Goal: Transaction & Acquisition: Purchase product/service

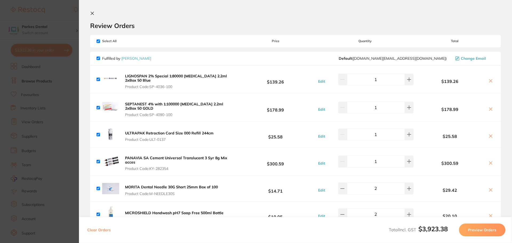
scroll to position [1273, 0]
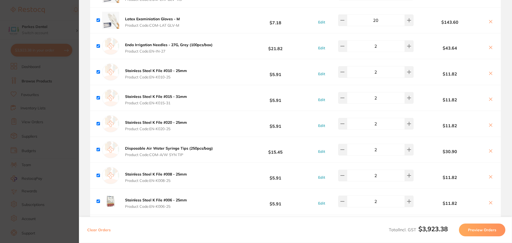
click at [28, 75] on section "Update RRP Set your pre negotiated price for this item. Item Agreed RRP (excl. …" at bounding box center [256, 121] width 512 height 243
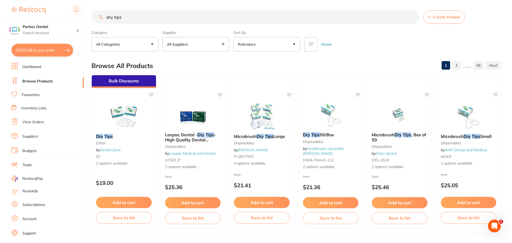
scroll to position [0, 0]
drag, startPoint x: 132, startPoint y: 17, endPoint x: 93, endPoint y: 19, distance: 39.8
click at [93, 19] on input "dry tips" at bounding box center [255, 17] width 328 height 13
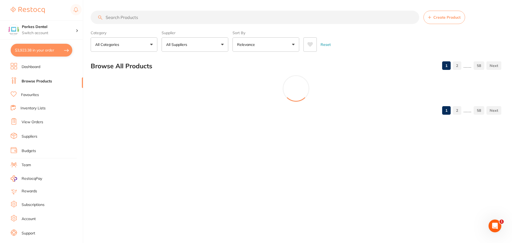
click at [55, 54] on button "$3,923.38 in your order" at bounding box center [42, 50] width 62 height 13
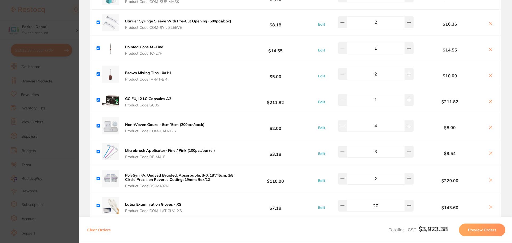
scroll to position [1059, 0]
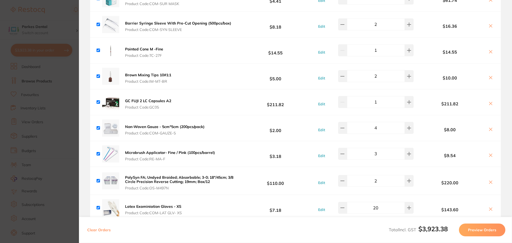
click at [61, 115] on section "Update RRP Set your pre negotiated price for this item. Item Agreed RRP (excl. …" at bounding box center [256, 121] width 512 height 243
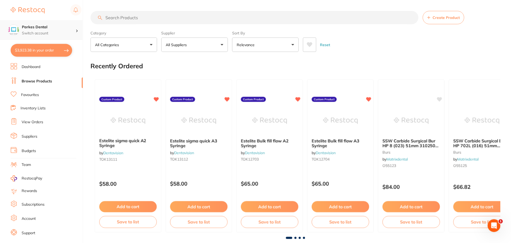
scroll to position [0, 0]
click at [132, 18] on input "search" at bounding box center [255, 16] width 328 height 13
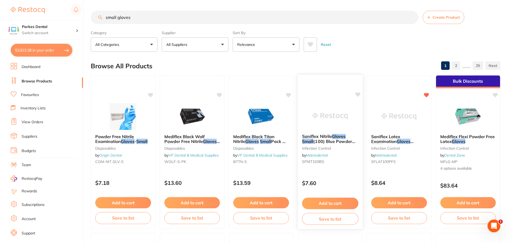
scroll to position [0, 0]
click at [200, 46] on button "All Suppliers" at bounding box center [195, 44] width 67 height 14
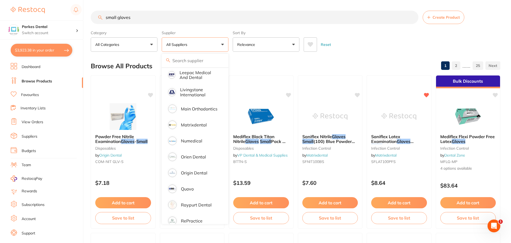
scroll to position [267, 0]
click at [193, 165] on li "Origin Dental" at bounding box center [195, 172] width 62 height 15
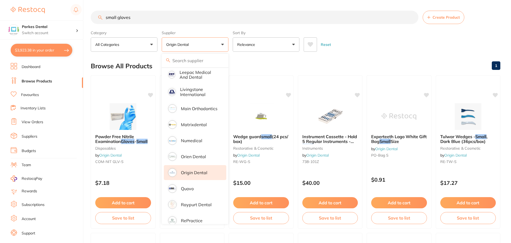
click at [347, 44] on div "Reset" at bounding box center [400, 42] width 192 height 19
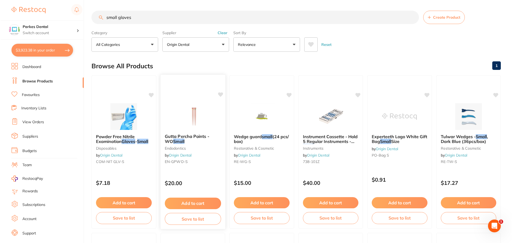
scroll to position [0, 0]
click at [478, 112] on img at bounding box center [467, 116] width 35 height 27
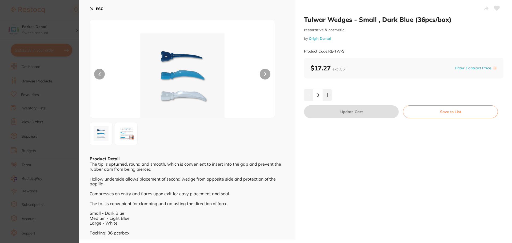
click at [129, 134] on img at bounding box center [126, 133] width 19 height 19
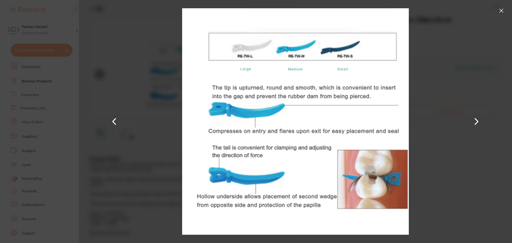
click at [456, 75] on div at bounding box center [295, 121] width 433 height 243
click at [501, 11] on button at bounding box center [501, 10] width 9 height 9
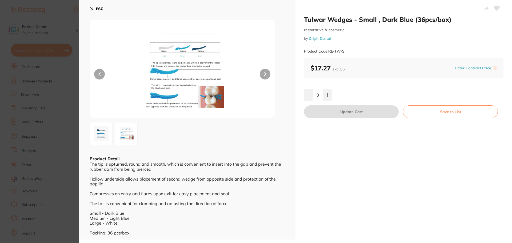
scroll to position [1, 0]
click at [18, 128] on section "Tulwar Wedges - Small , Dark Blue (36pcs/box) restorative & cosmetic by Origin …" at bounding box center [256, 121] width 512 height 243
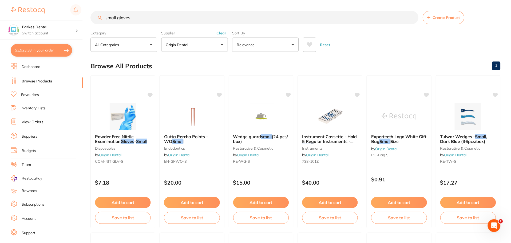
scroll to position [0, 0]
click at [224, 33] on button "Clear" at bounding box center [221, 32] width 13 height 5
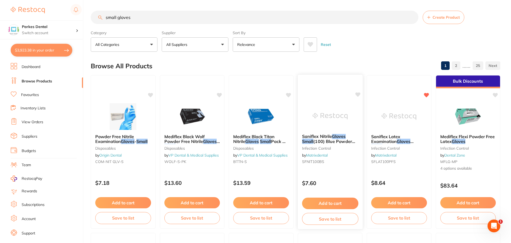
scroll to position [0, 0]
click at [107, 15] on input "small gloves" at bounding box center [255, 17] width 328 height 13
type input "latex small gloves"
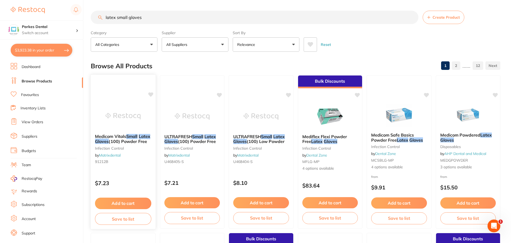
click at [132, 99] on div "Medicom Vitals Small Latex Gloves (100) Powder Free infection control by Matrix…" at bounding box center [122, 151] width 65 height 155
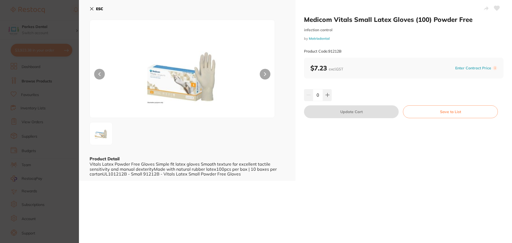
click at [37, 107] on section "Medicom Vitals Small Latex Gloves (100) Powder Free infection control by Matrix…" at bounding box center [256, 121] width 512 height 243
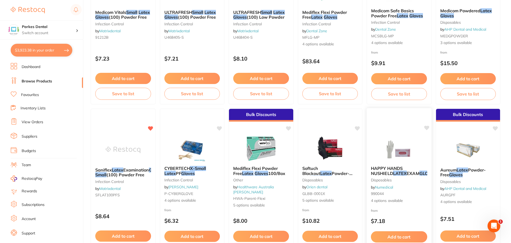
scroll to position [134, 0]
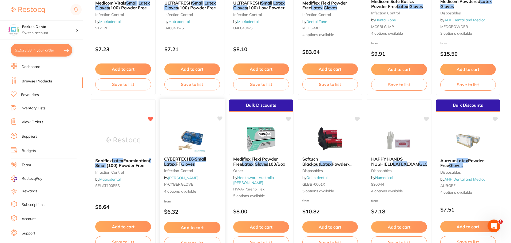
click at [191, 139] on img at bounding box center [192, 138] width 35 height 27
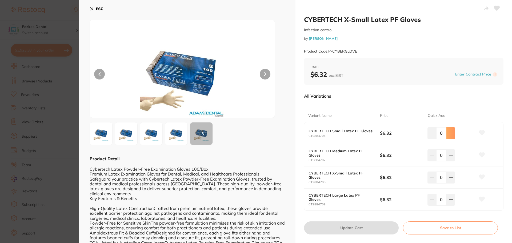
click at [451, 134] on icon at bounding box center [451, 133] width 4 height 4
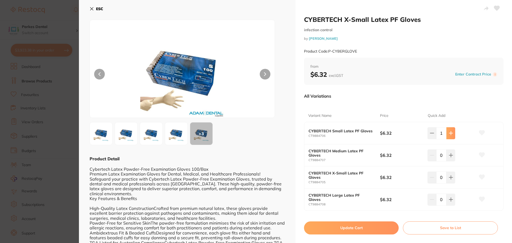
click at [451, 134] on icon at bounding box center [451, 133] width 4 height 4
click at [454, 132] on button at bounding box center [451, 133] width 9 height 12
click at [451, 135] on icon at bounding box center [451, 133] width 4 height 4
click at [450, 135] on icon at bounding box center [451, 133] width 4 height 4
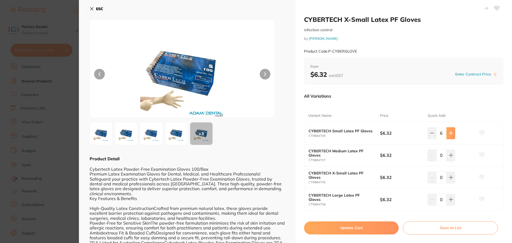
click at [449, 135] on icon at bounding box center [451, 133] width 4 height 4
click at [451, 135] on icon at bounding box center [451, 133] width 4 height 4
type input "10"
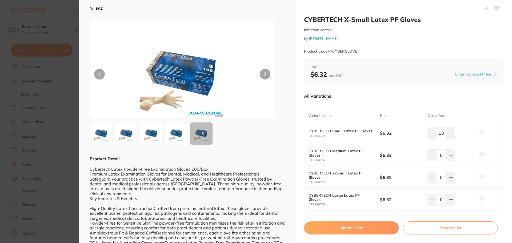
click at [347, 228] on button "Update Cart" at bounding box center [351, 227] width 95 height 13
checkbox input "false"
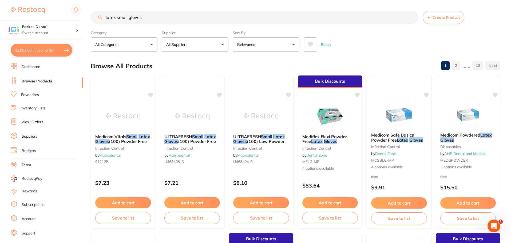
drag, startPoint x: 153, startPoint y: 15, endPoint x: 86, endPoint y: 11, distance: 67.3
click at [86, 11] on div "$3,992.90 Parkes Dental Switch account Parkes Dental United Pty Ltd Parkes Dent…" at bounding box center [255, 121] width 511 height 243
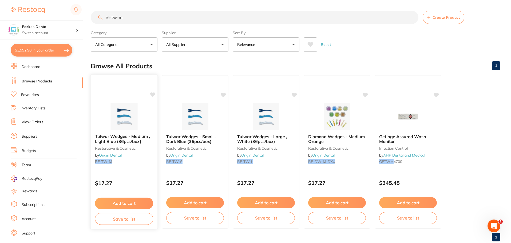
type input "re-tw-m"
click at [127, 203] on button "Add to cart" at bounding box center [124, 203] width 58 height 11
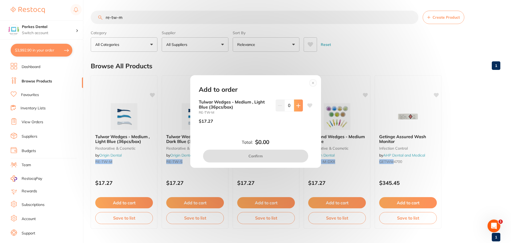
click at [296, 104] on icon at bounding box center [298, 106] width 4 height 4
type input "1"
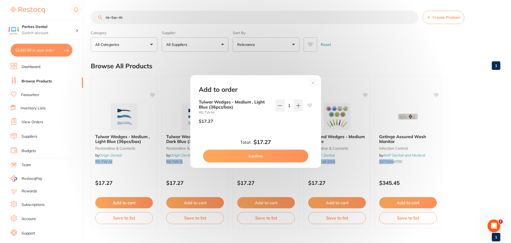
click at [274, 158] on button "Confirm" at bounding box center [255, 156] width 105 height 13
checkbox input "false"
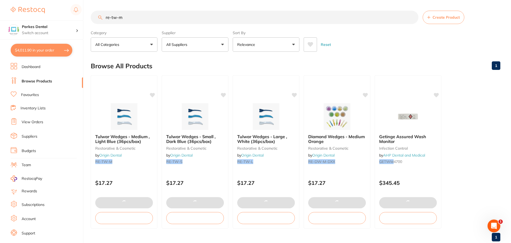
drag, startPoint x: 349, startPoint y: 125, endPoint x: 342, endPoint y: 126, distance: 7.8
click at [349, 125] on img at bounding box center [337, 116] width 35 height 27
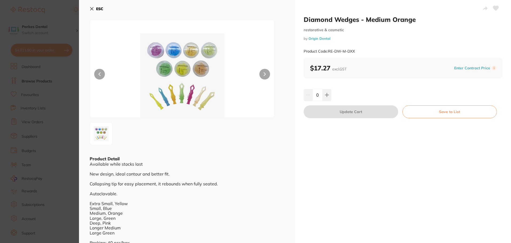
click at [52, 107] on section "Diamond Wedges - Medium Orange restorative & cosmetic by Origin Dental Product …" at bounding box center [255, 121] width 511 height 243
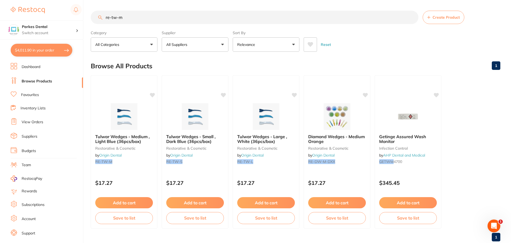
drag, startPoint x: 132, startPoint y: 14, endPoint x: 100, endPoint y: 17, distance: 32.7
click at [100, 17] on div "re-tw-m Create Product" at bounding box center [296, 17] width 410 height 13
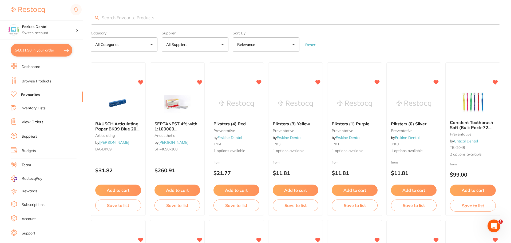
click at [147, 24] on input "search" at bounding box center [296, 18] width 410 height 14
type input "estelite"
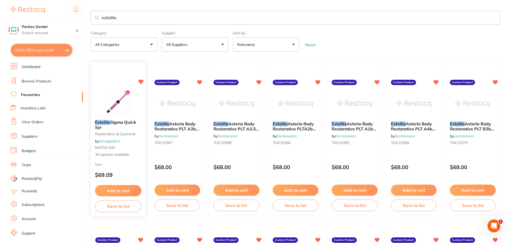
click at [114, 102] on img at bounding box center [118, 102] width 35 height 27
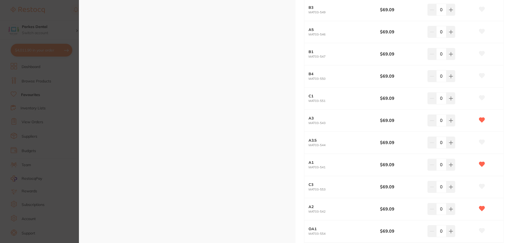
scroll to position [294, 0]
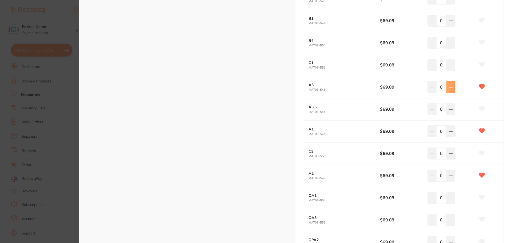
click at [452, 89] on icon at bounding box center [451, 87] width 4 height 4
type input "2"
click at [448, 176] on button at bounding box center [451, 176] width 9 height 12
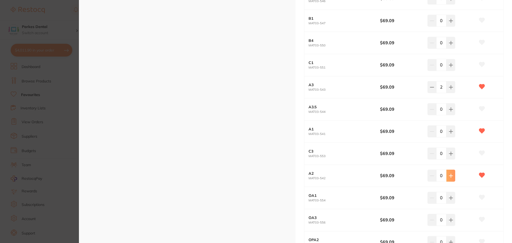
click at [448, 176] on button at bounding box center [451, 176] width 9 height 12
type input "2"
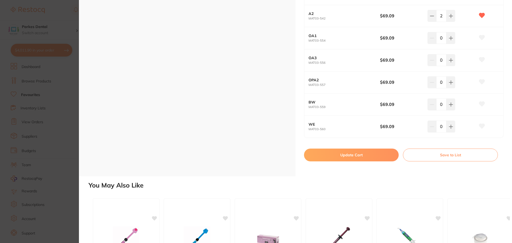
scroll to position [454, 0]
click at [357, 156] on button "Update Cart" at bounding box center [351, 154] width 95 height 13
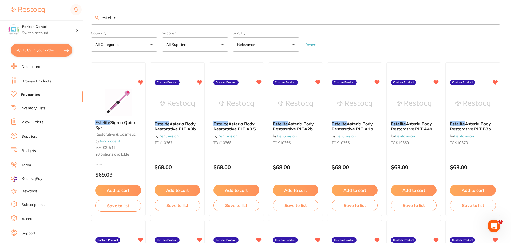
scroll to position [0, 0]
drag, startPoint x: 131, startPoint y: 21, endPoint x: 90, endPoint y: 22, distance: 40.8
click at [90, 22] on div "$4,315.89 Parkes Dental Switch account Parkes Dental United Pty Ltd Parkes Dent…" at bounding box center [255, 121] width 511 height 243
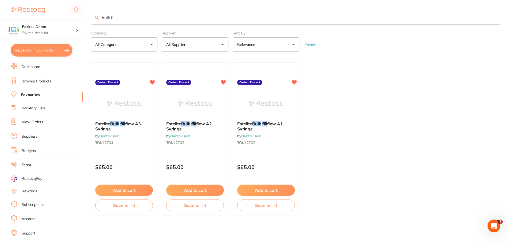
scroll to position [0, 0]
type input "bulk fill"
click at [209, 191] on button "Add to cart" at bounding box center [195, 190] width 58 height 11
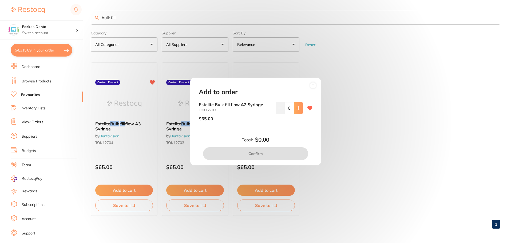
click at [298, 107] on icon at bounding box center [298, 108] width 4 height 4
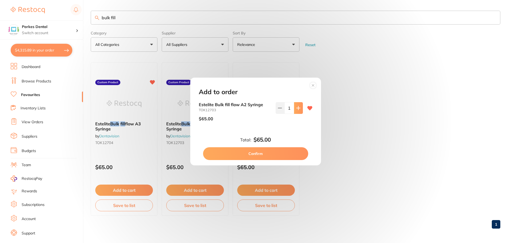
click at [298, 107] on icon at bounding box center [298, 108] width 4 height 4
type input "2"
click at [263, 152] on button "Confirm" at bounding box center [255, 153] width 105 height 13
checkbox input "false"
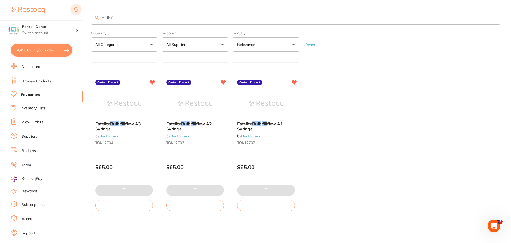
drag, startPoint x: 125, startPoint y: 19, endPoint x: 87, endPoint y: 13, distance: 38.5
click at [74, 13] on div "$4,458.89 Parkes Dental Switch account Parkes Dental United Pty Ltd Parkes Dent…" at bounding box center [255, 121] width 511 height 243
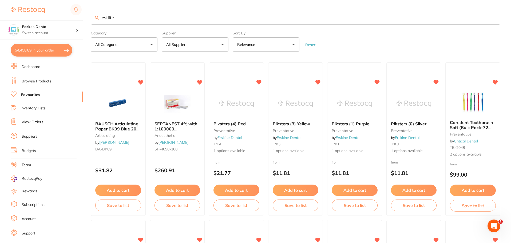
type input "estilte"
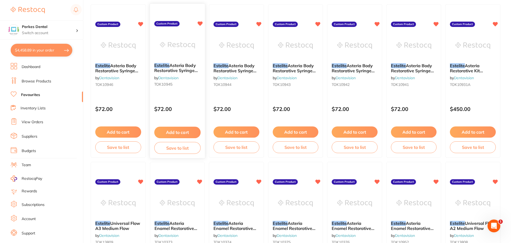
scroll to position [400, 0]
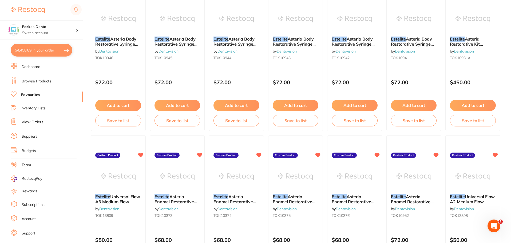
click at [40, 54] on button "$4,458.89 in your order" at bounding box center [42, 50] width 62 height 13
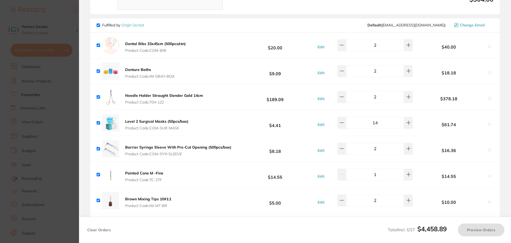
checkbox input "true"
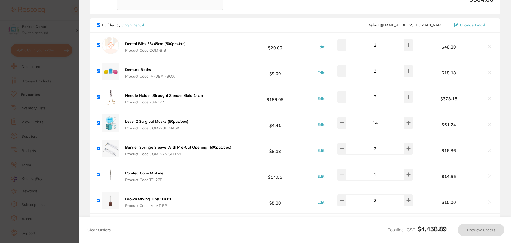
checkbox input "true"
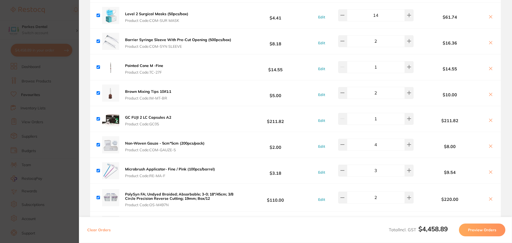
scroll to position [1201, 0]
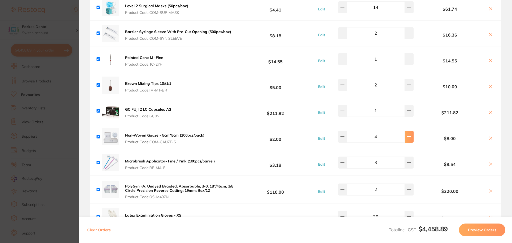
click at [405, 131] on button at bounding box center [409, 137] width 9 height 12
type input "5"
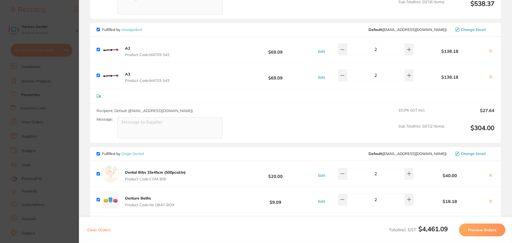
scroll to position [941, 0]
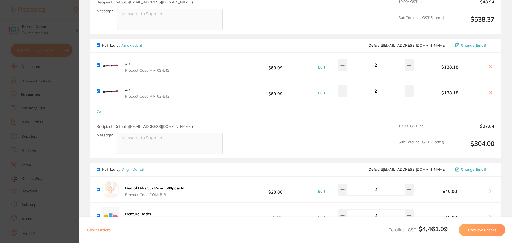
click at [492, 64] on button at bounding box center [490, 67] width 7 height 6
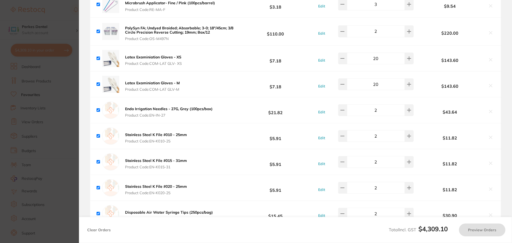
checkbox input "true"
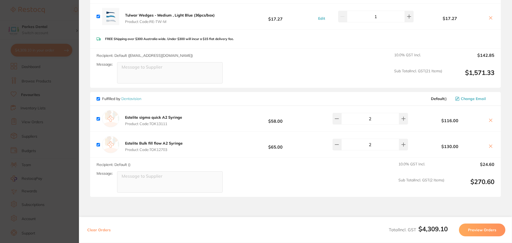
scroll to position [1636, 0]
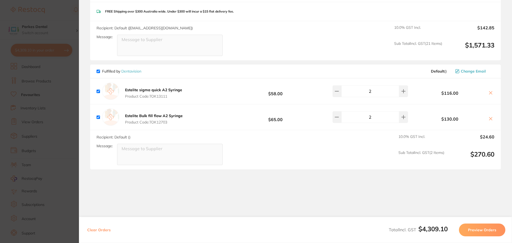
drag, startPoint x: 171, startPoint y: 88, endPoint x: 144, endPoint y: 85, distance: 27.2
click at [144, 88] on button "Estelite sigma quick A2 Syringe Product Code: TOK13111" at bounding box center [154, 93] width 60 height 11
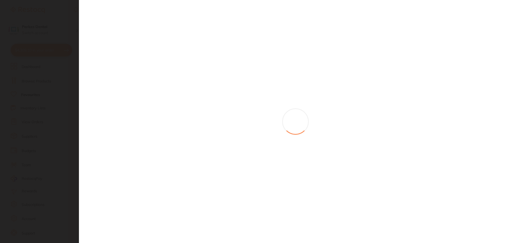
click at [143, 78] on section at bounding box center [256, 121] width 512 height 243
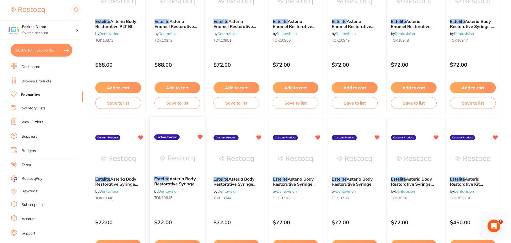
scroll to position [187, 0]
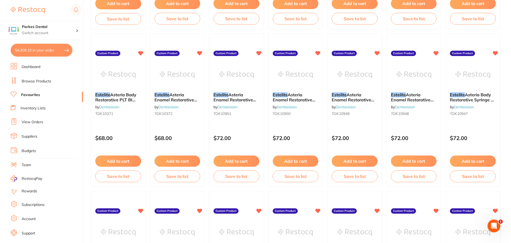
click at [39, 50] on button "$4,309.10 in your order" at bounding box center [42, 50] width 62 height 13
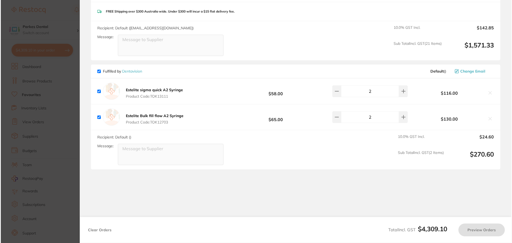
scroll to position [0, 0]
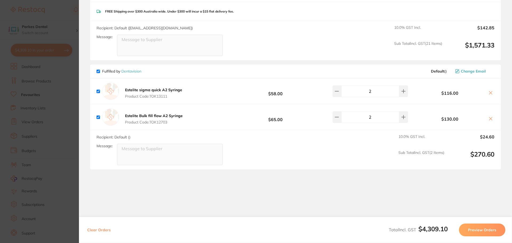
click at [157, 88] on b "Estelite sigma quick A2 Syringe" at bounding box center [153, 90] width 57 height 5
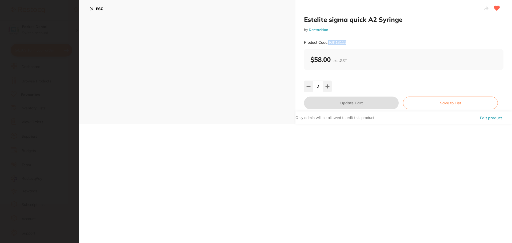
drag, startPoint x: 349, startPoint y: 39, endPoint x: 330, endPoint y: 42, distance: 19.7
click at [330, 42] on div "Product Code: TOK13111" at bounding box center [404, 42] width 200 height 13
copy small "TOK13111"
click at [49, 65] on section "Estelite sigma quick A2 Syringe by Dentavision Product Code: TOK13111 ESC Estel…" at bounding box center [256, 121] width 512 height 243
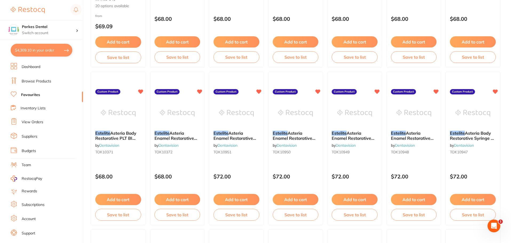
scroll to position [107, 0]
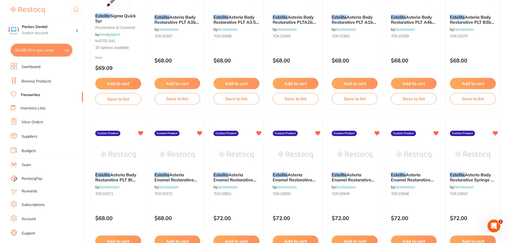
click at [38, 81] on link "Browse Products" at bounding box center [37, 81] width 30 height 5
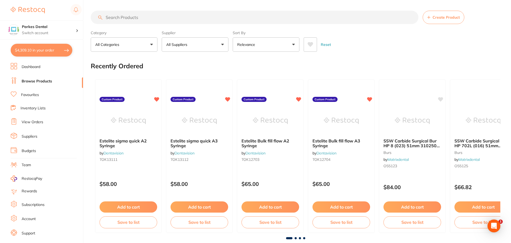
click at [128, 20] on input "search" at bounding box center [255, 17] width 328 height 13
paste input "TOK13111"
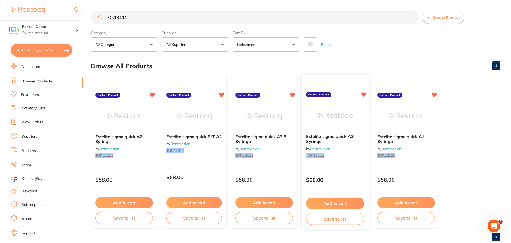
type input "TOK13111"
click at [341, 205] on button "Add to cart" at bounding box center [335, 203] width 58 height 11
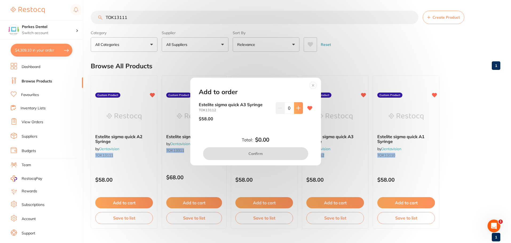
click at [298, 110] on button at bounding box center [298, 108] width 9 height 12
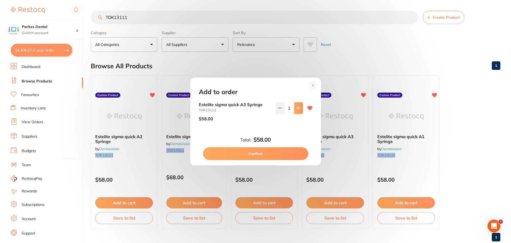
click at [298, 110] on button at bounding box center [298, 108] width 9 height 12
type input "2"
click at [267, 154] on button "Confirm" at bounding box center [255, 153] width 105 height 13
checkbox input "false"
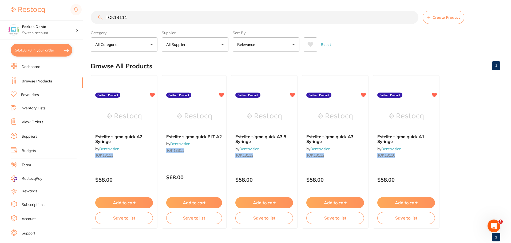
click at [35, 50] on button "$4,436.70 in your order" at bounding box center [42, 50] width 62 height 13
checkbox input "true"
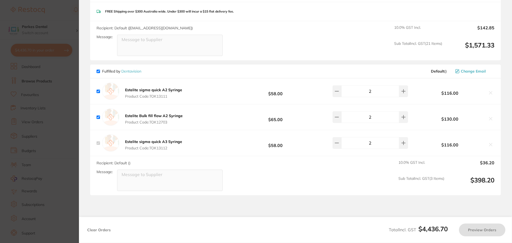
checkbox input "true"
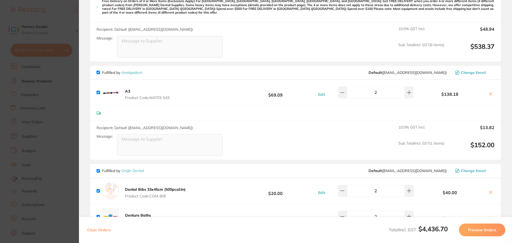
scroll to position [862, 0]
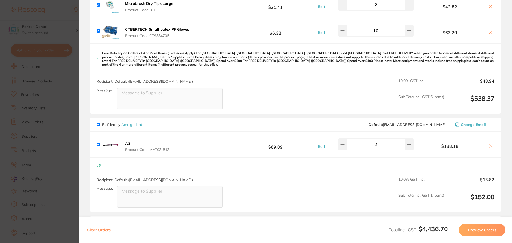
click at [489, 144] on icon at bounding box center [491, 146] width 4 height 4
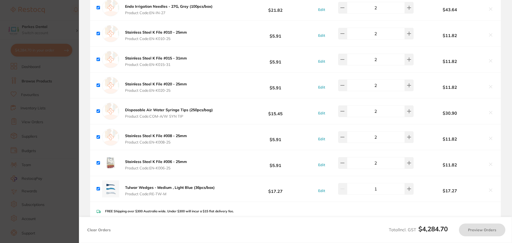
scroll to position [1342, 0]
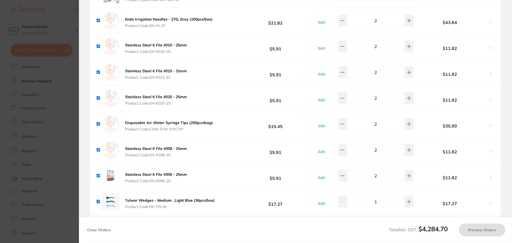
checkbox input "true"
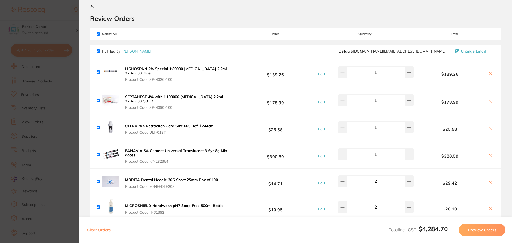
scroll to position [0, 0]
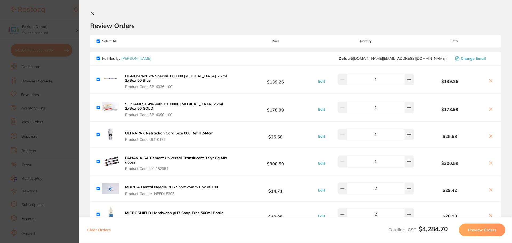
click at [73, 109] on section "Update RRP Set your pre negotiated price for this item. Item Agreed RRP (excl. …" at bounding box center [256, 121] width 512 height 243
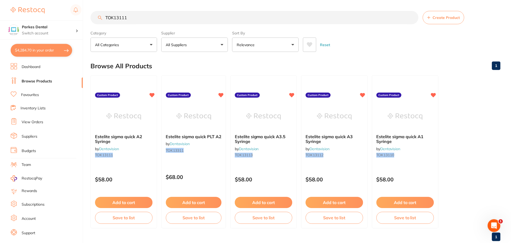
scroll to position [13, 0]
